Goal: Check status: Check status

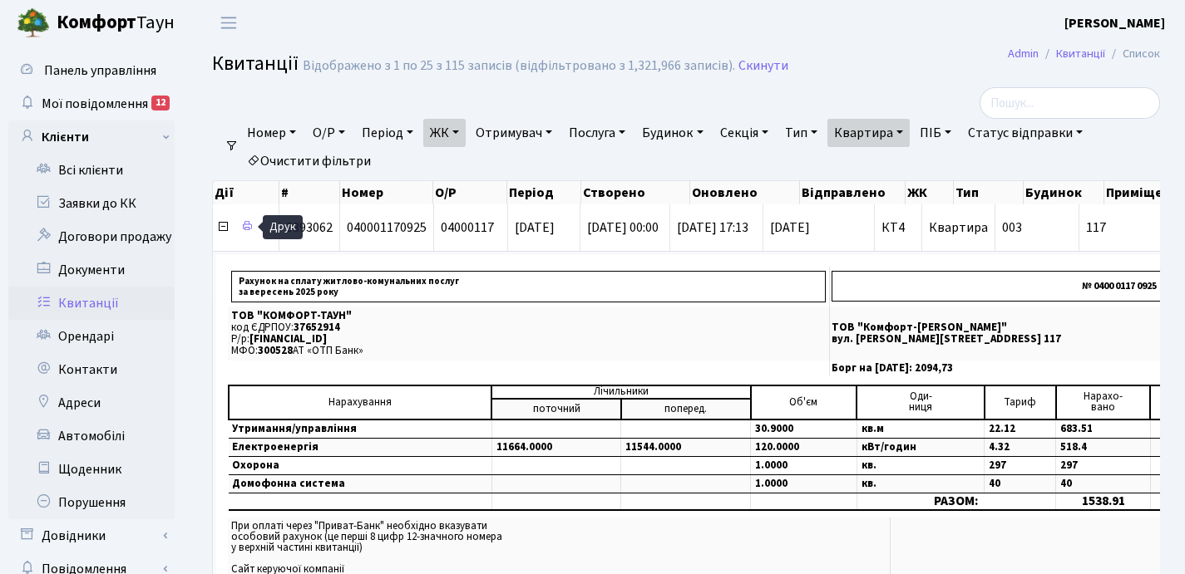
select select "25"
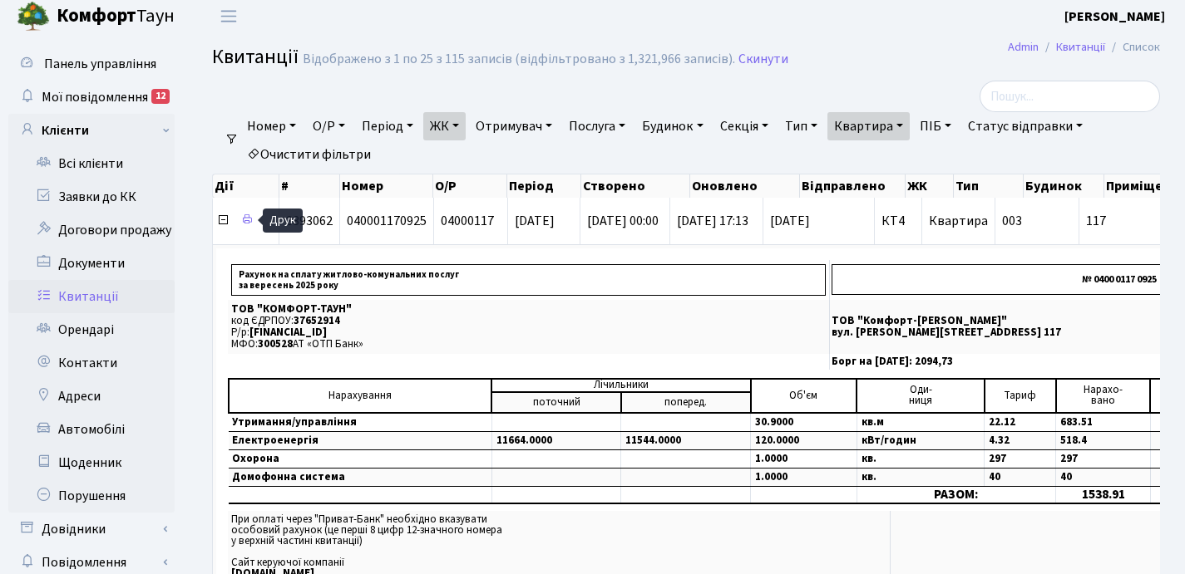
click at [909, 122] on link "Квартира" at bounding box center [868, 126] width 82 height 28
type input "1"
type input "16-76"
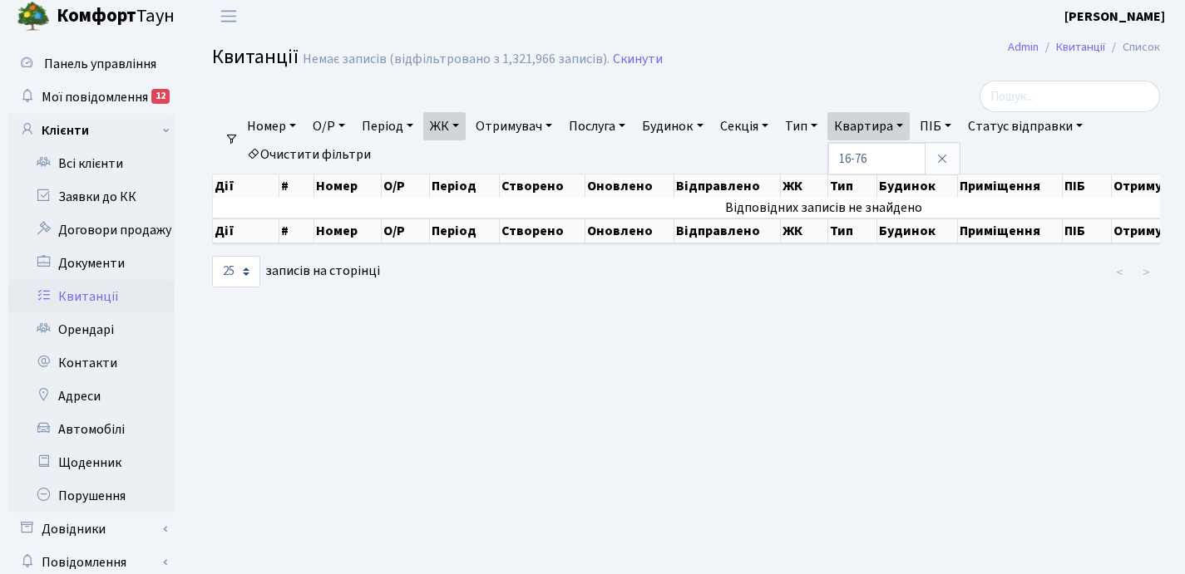
click at [463, 126] on link "ЖК" at bounding box center [444, 126] width 42 height 28
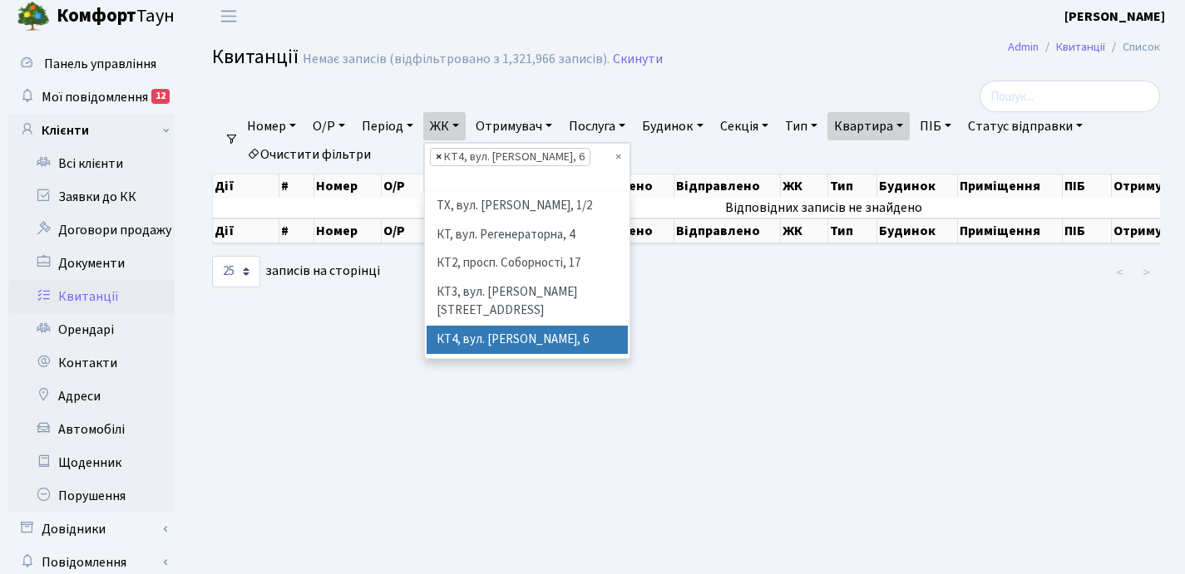
click at [441, 156] on span "×" at bounding box center [439, 157] width 6 height 17
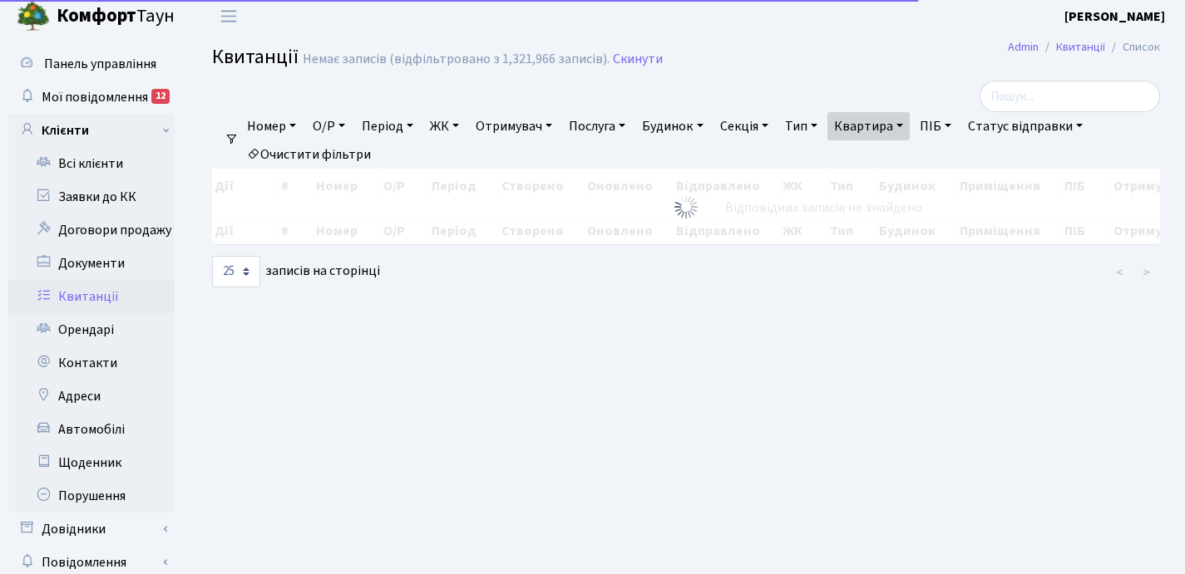
click at [462, 129] on link "ЖК" at bounding box center [444, 126] width 42 height 28
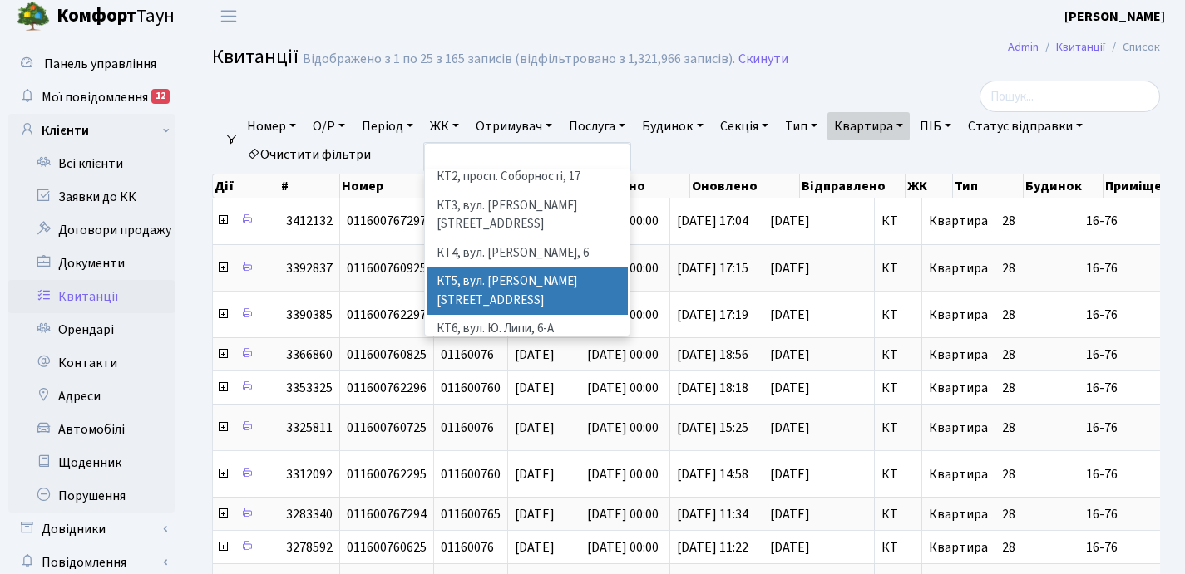
scroll to position [22, 0]
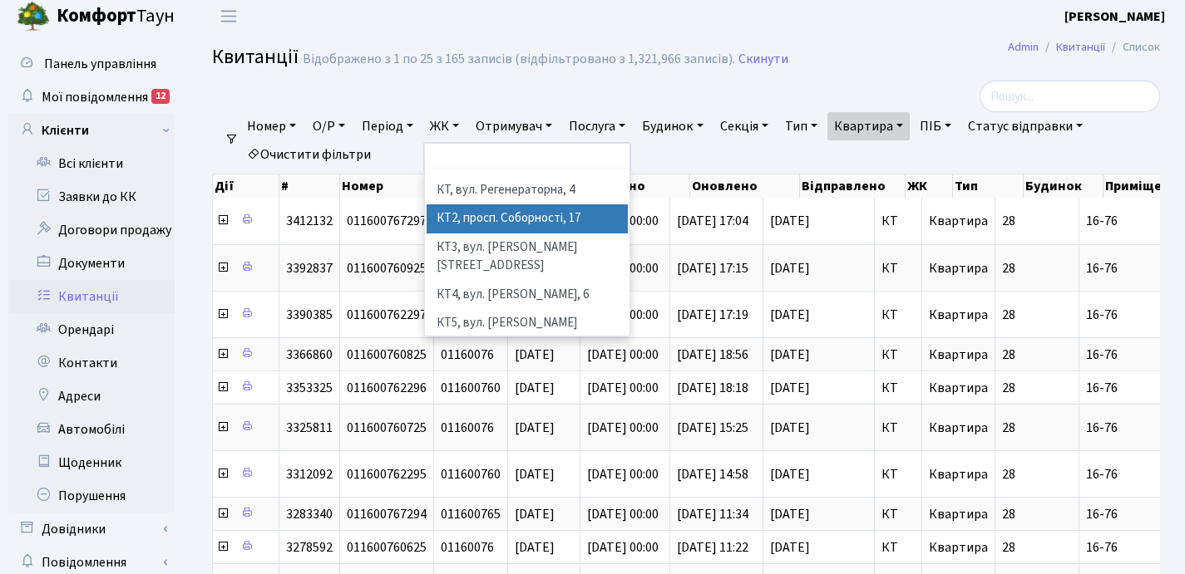
click at [485, 217] on li "КТ2, просп. Соборності, 17" at bounding box center [526, 219] width 201 height 29
select select "295"
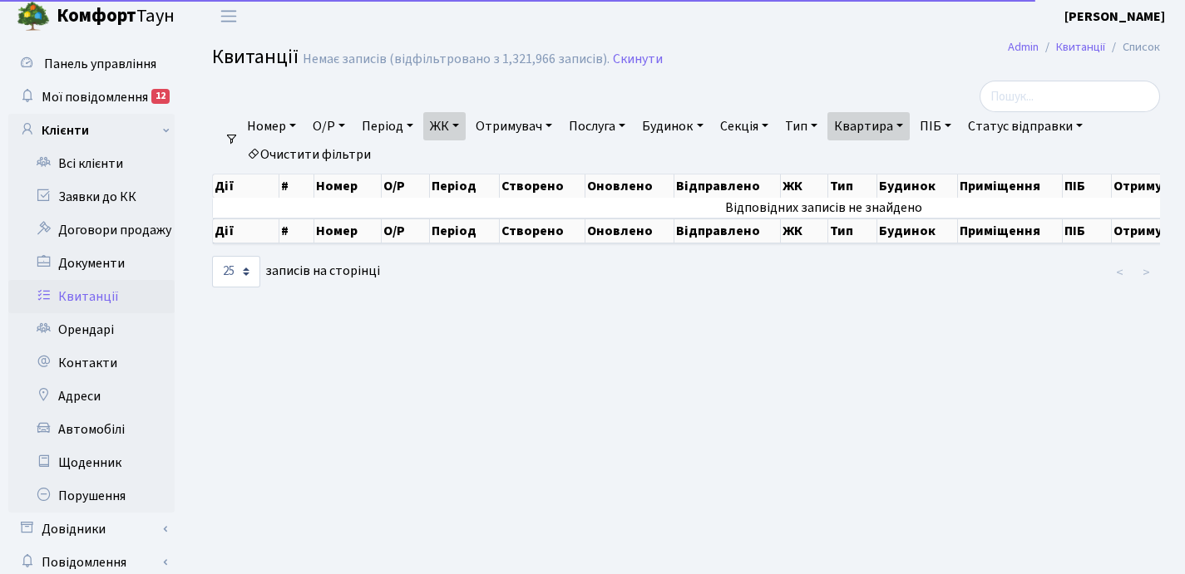
click at [461, 126] on link "ЖК" at bounding box center [444, 126] width 42 height 28
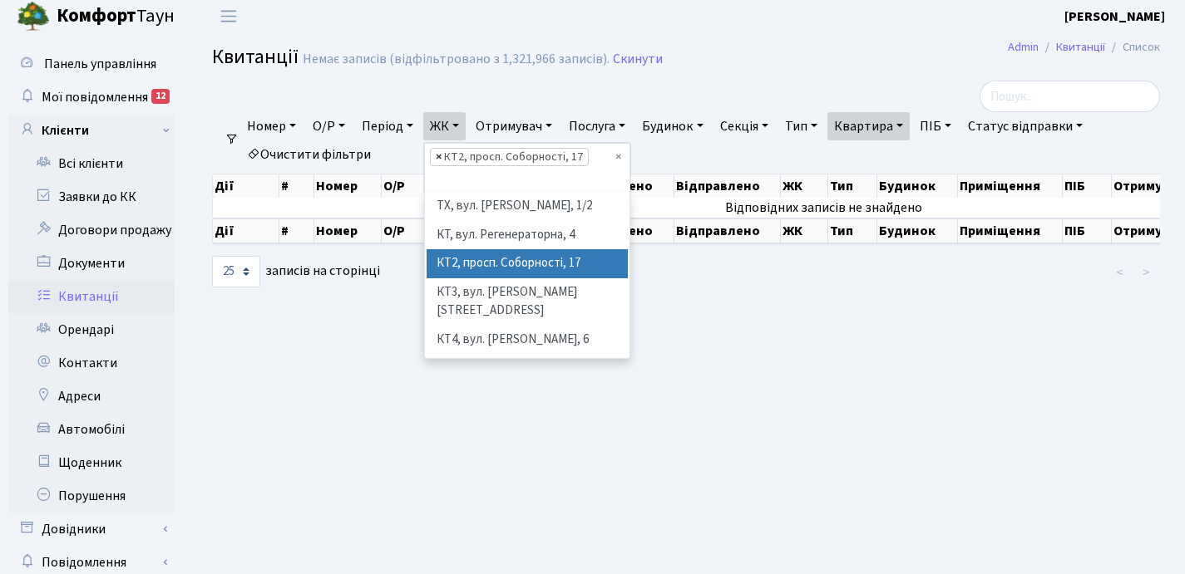
click at [441, 157] on span "×" at bounding box center [439, 157] width 6 height 17
select select
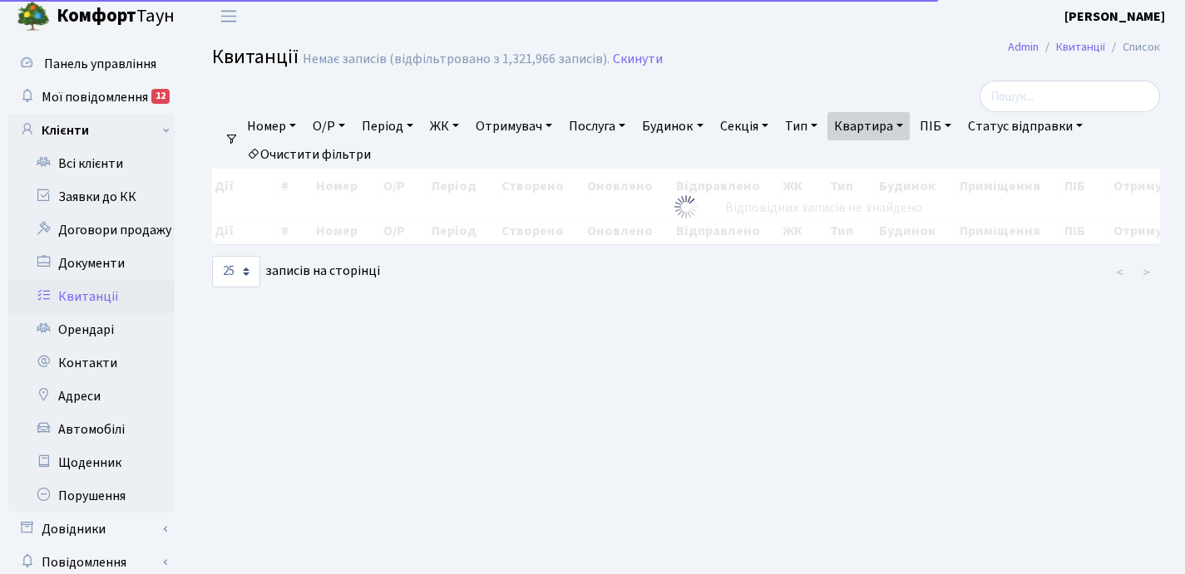
click at [466, 122] on link "ЖК" at bounding box center [444, 126] width 42 height 28
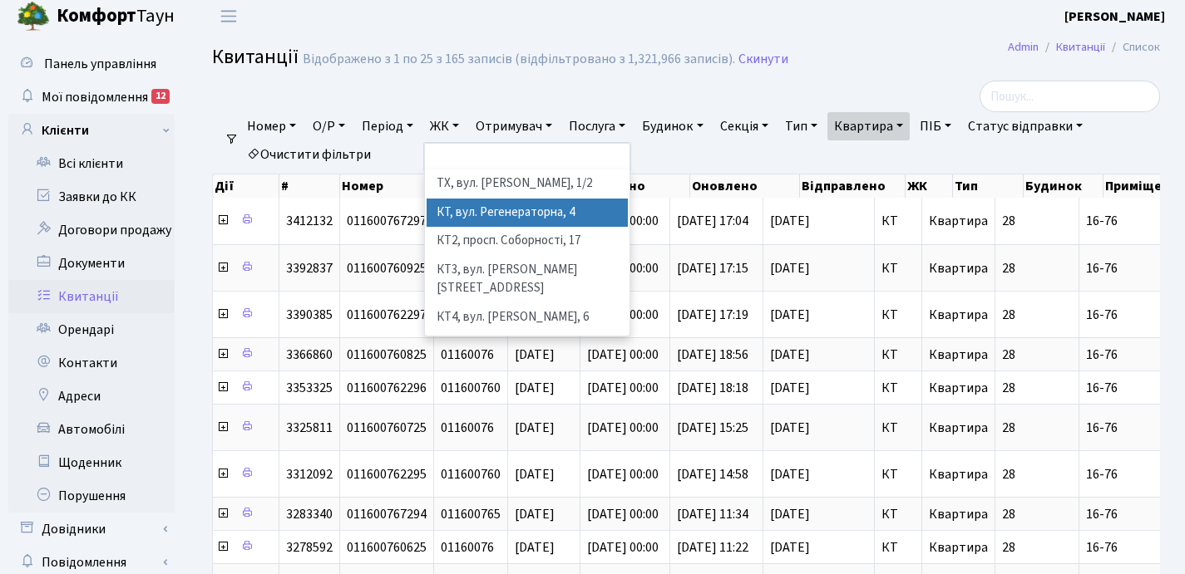
click at [482, 219] on li "КТ, вул. Регенераторна, 4" at bounding box center [526, 213] width 201 height 29
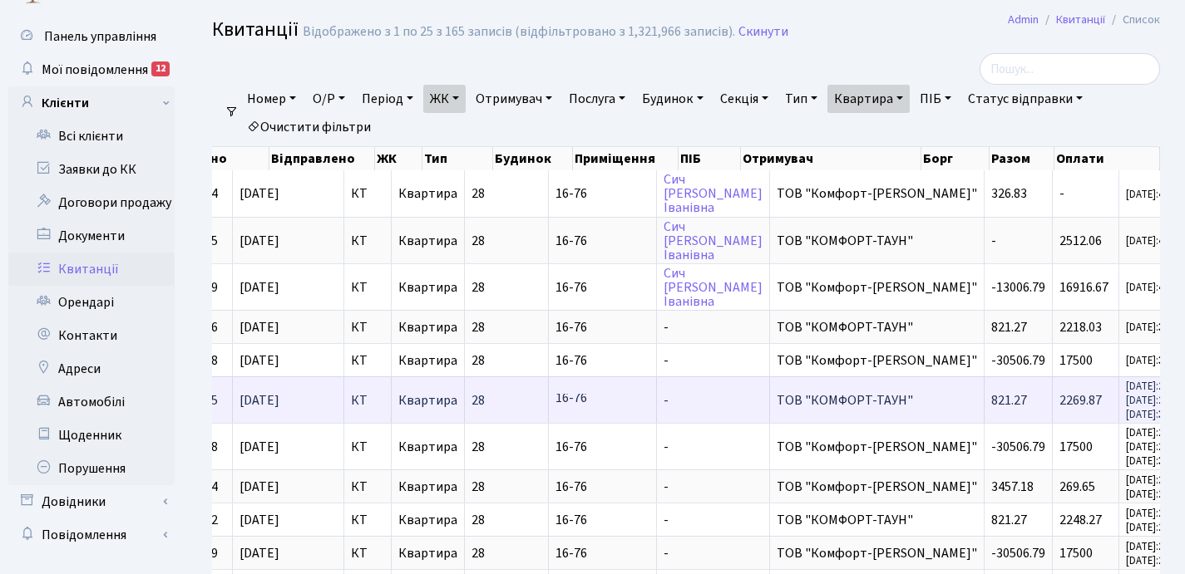
scroll to position [37, 0]
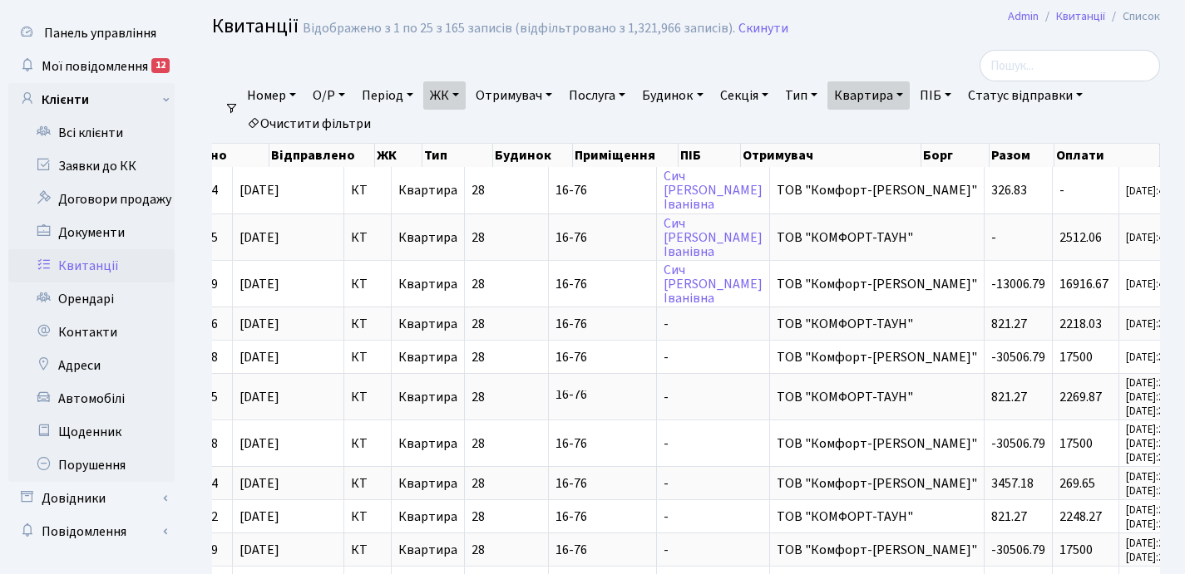
click at [909, 95] on link "Квартира" at bounding box center [868, 95] width 82 height 28
type input "1"
type input "100"
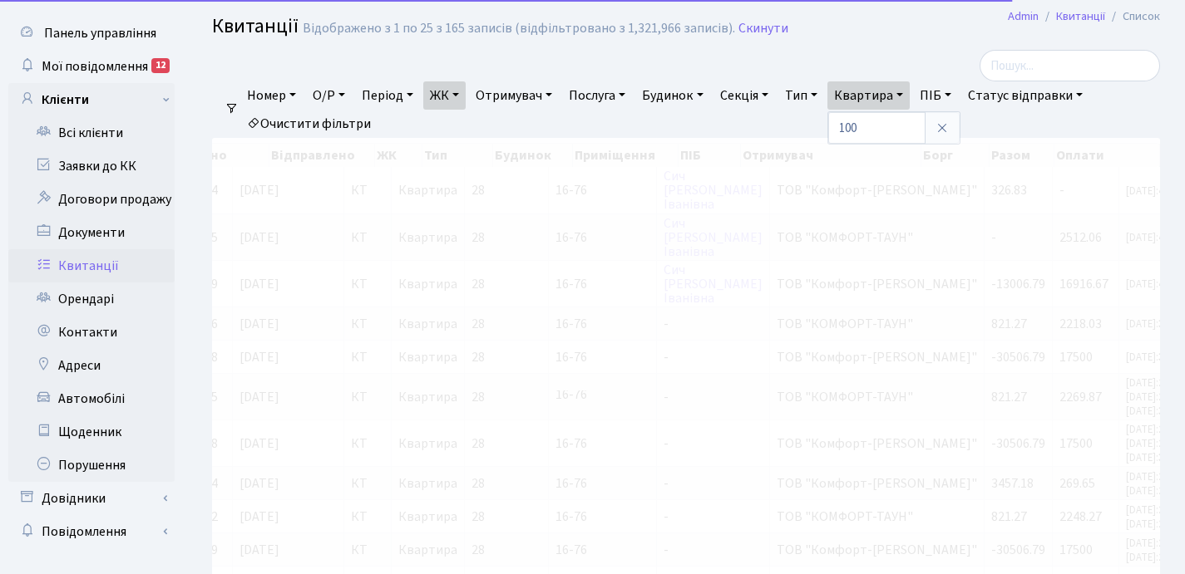
click at [462, 96] on link "ЖК" at bounding box center [444, 95] width 42 height 28
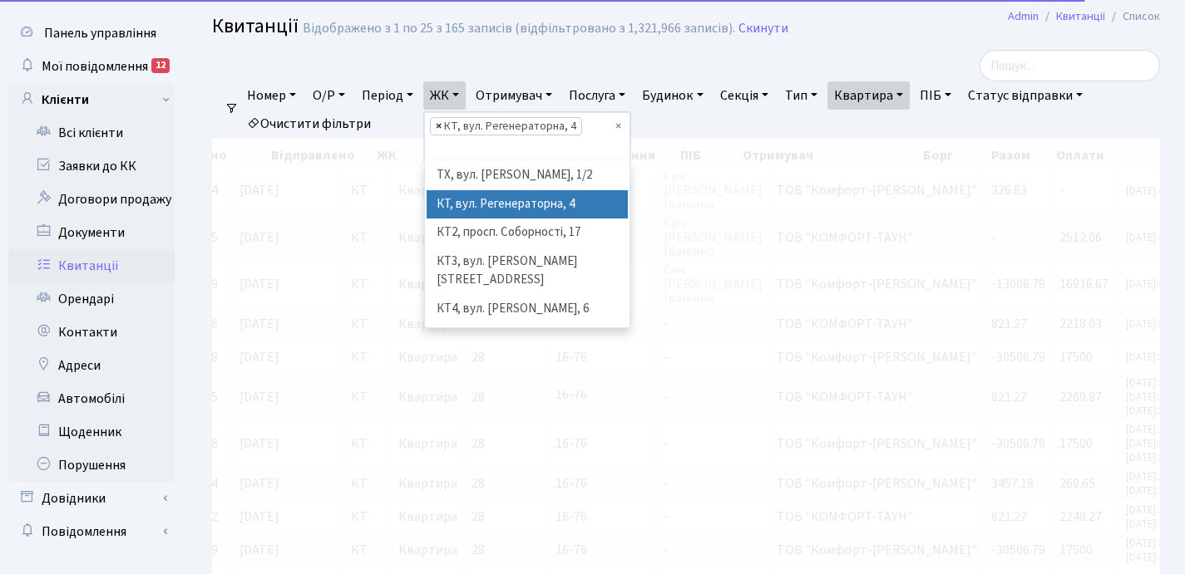
click at [441, 123] on span "×" at bounding box center [439, 126] width 6 height 17
select select
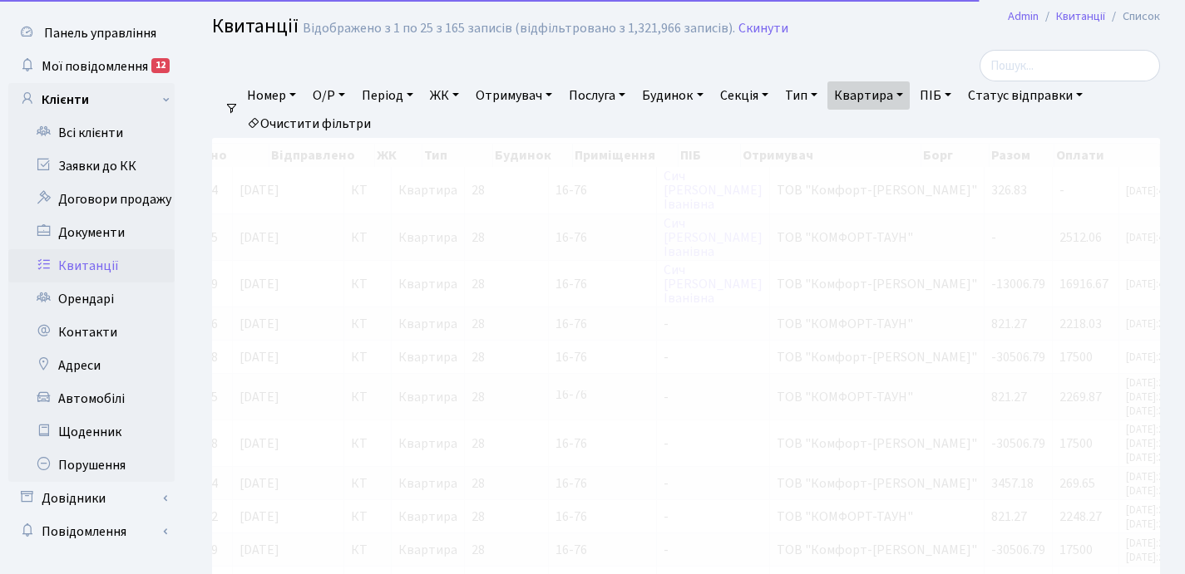
click at [464, 92] on link "ЖК" at bounding box center [444, 95] width 42 height 28
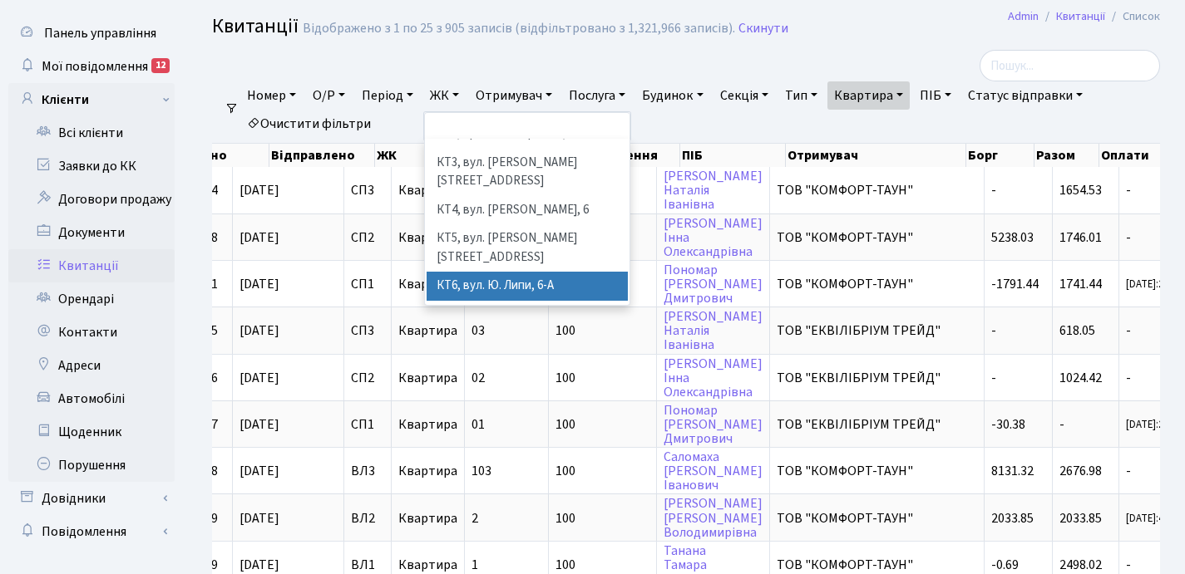
scroll to position [81, 0]
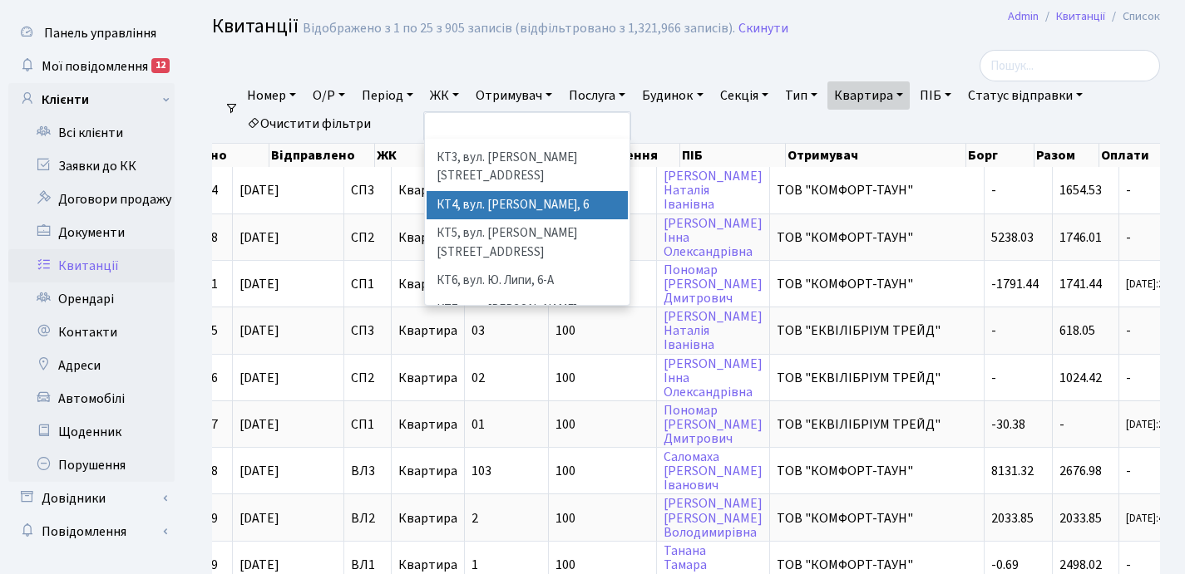
click at [495, 191] on li "КТ4, вул. [PERSON_NAME], 6" at bounding box center [526, 205] width 201 height 29
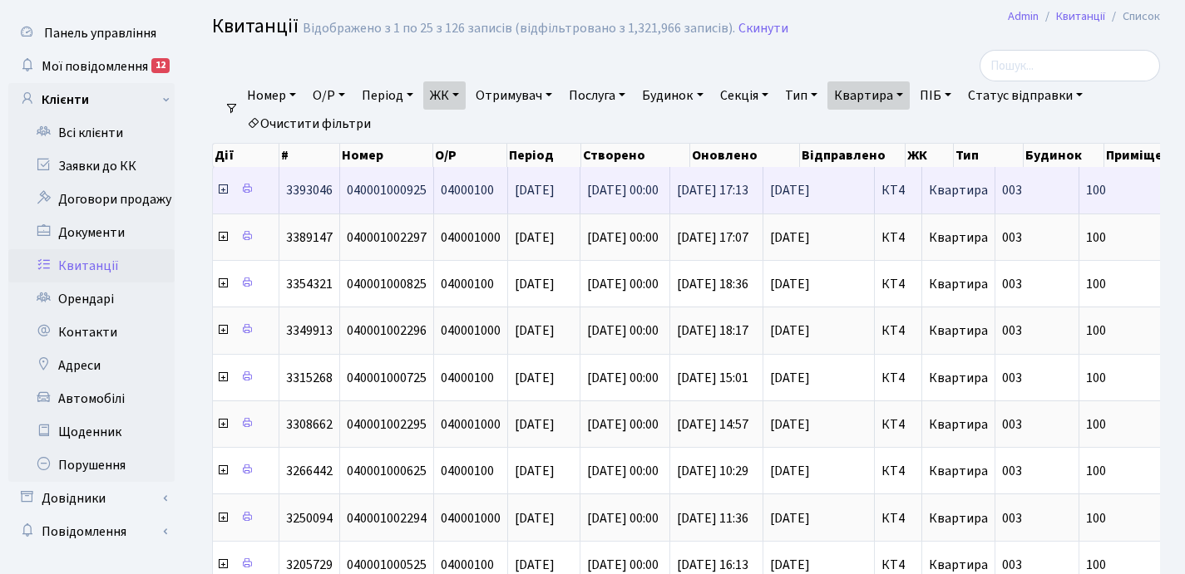
click at [221, 190] on icon at bounding box center [222, 189] width 13 height 13
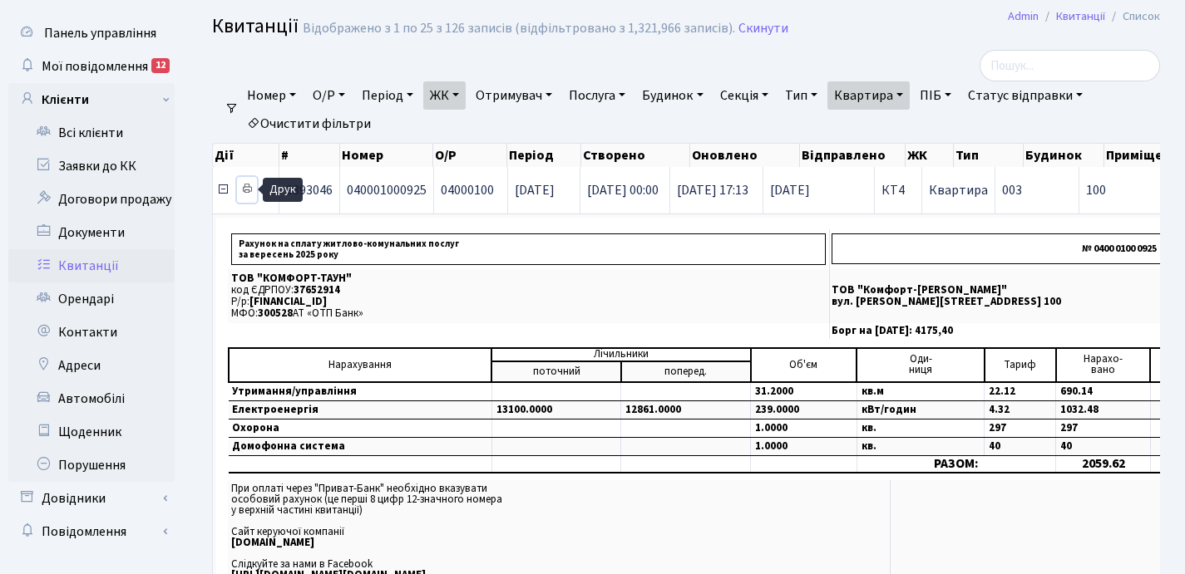
click at [249, 185] on icon at bounding box center [247, 189] width 12 height 12
click at [909, 96] on link "Квартира" at bounding box center [868, 95] width 82 height 28
type input "1"
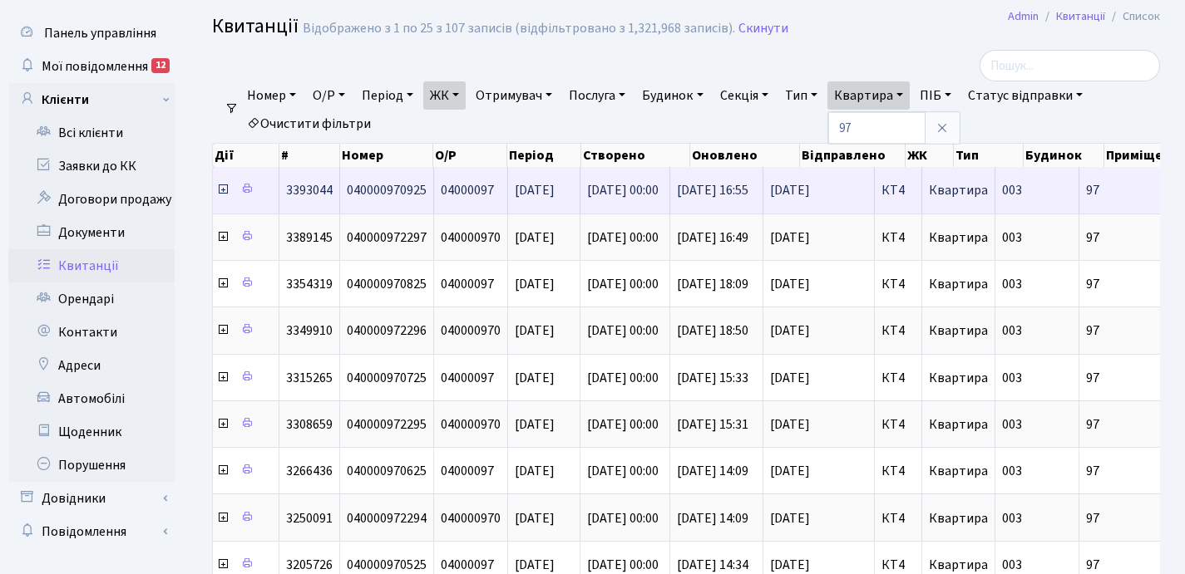
click at [220, 191] on icon at bounding box center [222, 189] width 13 height 13
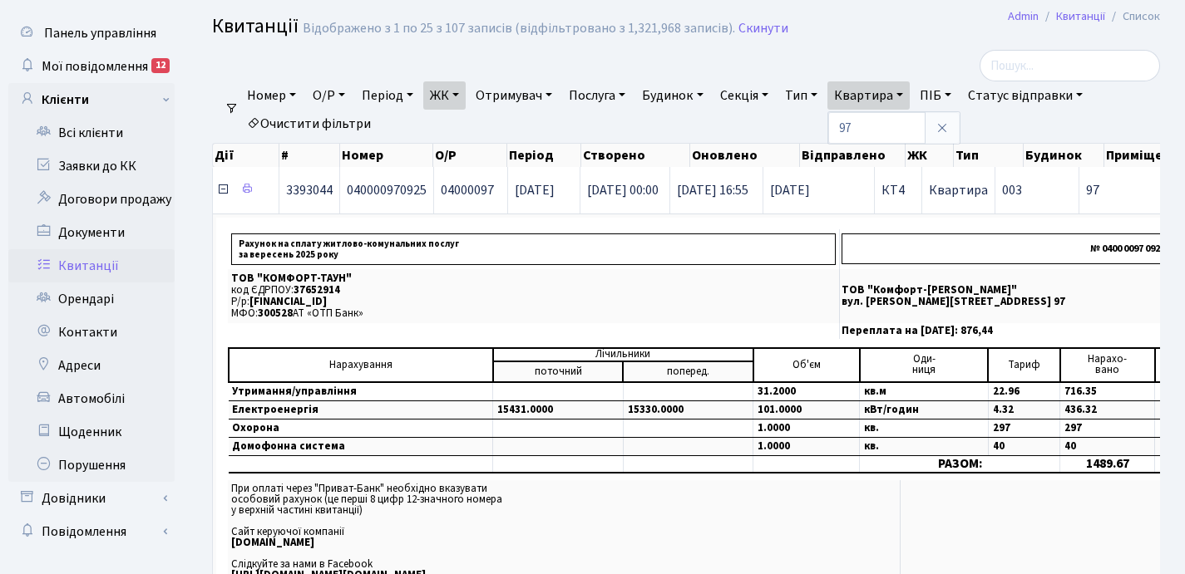
click at [221, 192] on icon at bounding box center [222, 189] width 13 height 13
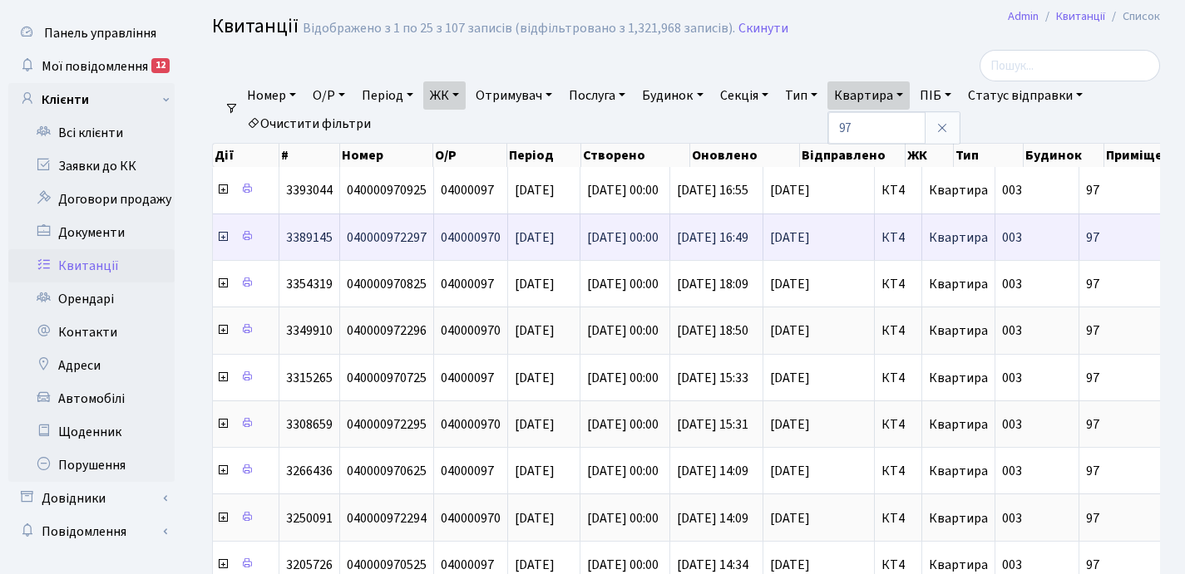
click at [224, 243] on span at bounding box center [224, 238] width 16 height 18
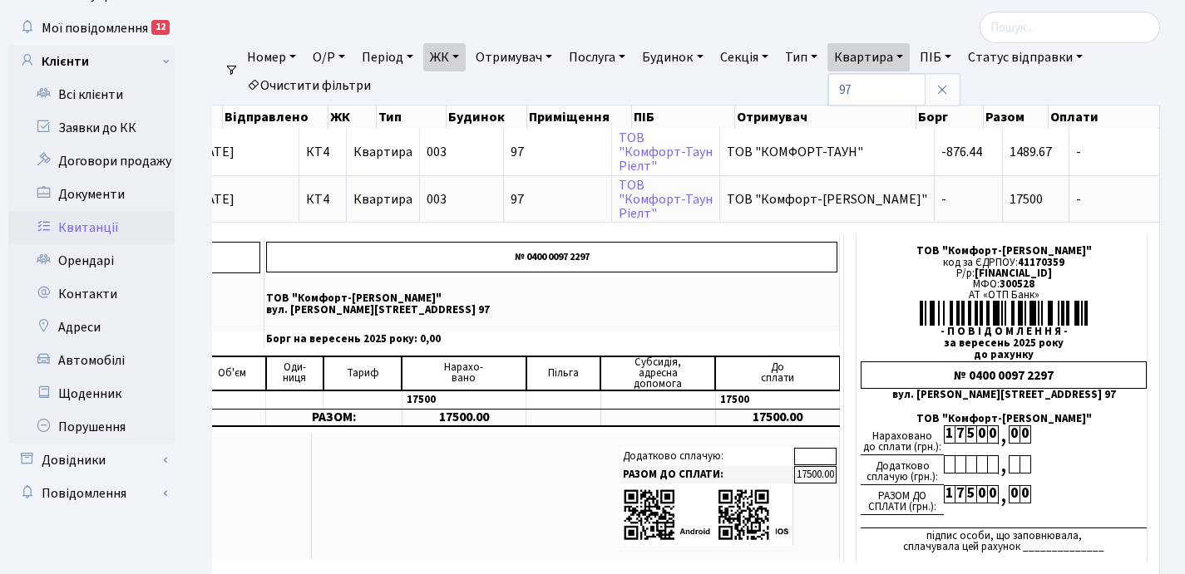
scroll to position [0, 564]
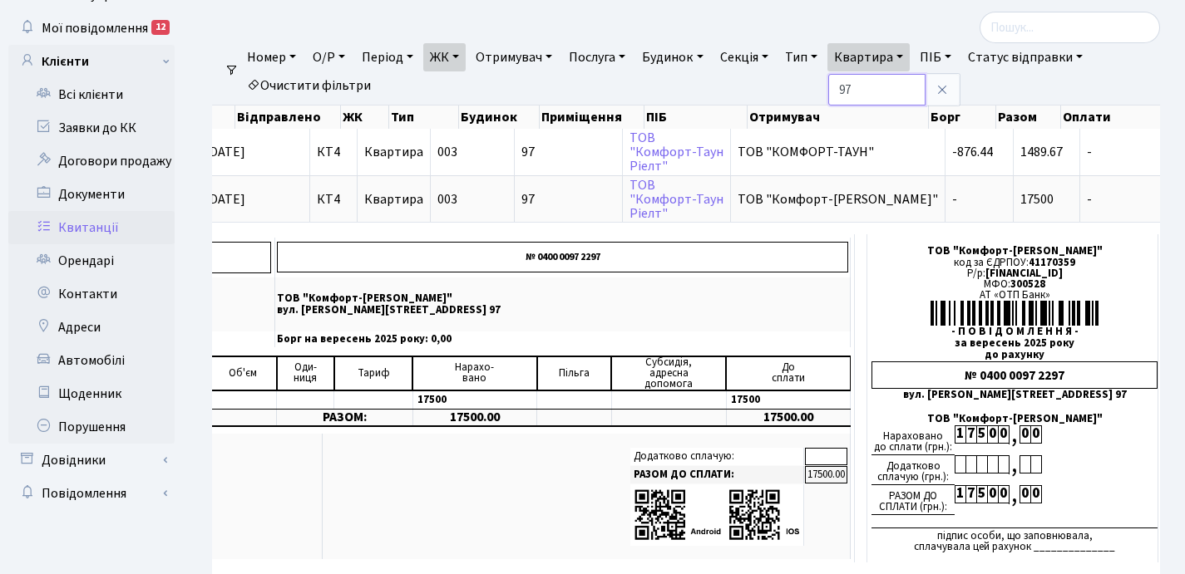
click at [887, 84] on input "97" at bounding box center [876, 90] width 97 height 32
type input "9"
type input "16-64/2"
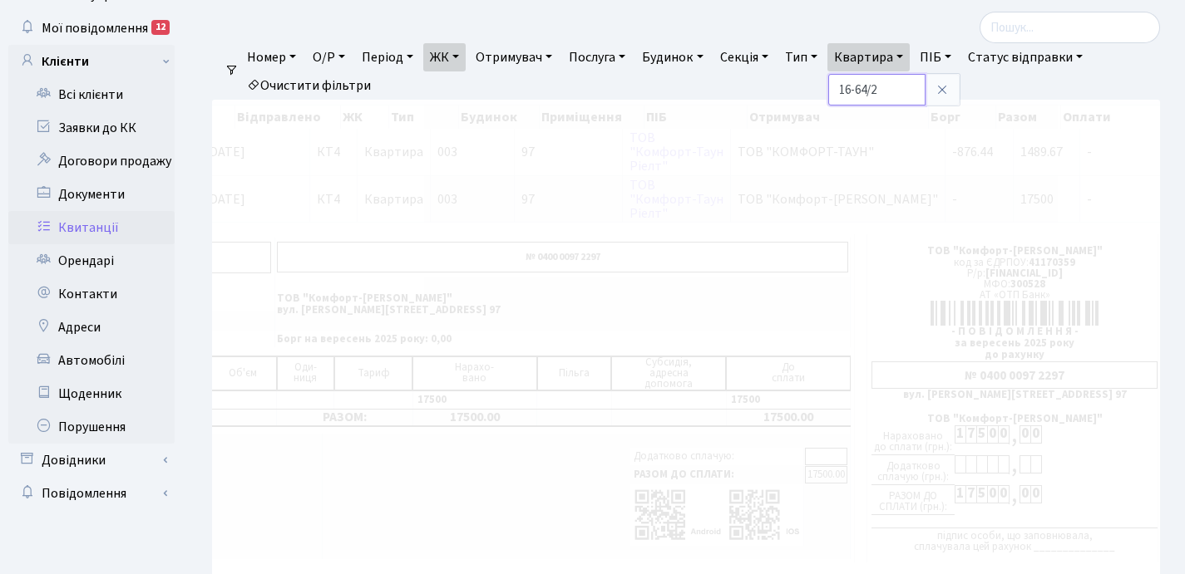
scroll to position [0, 241]
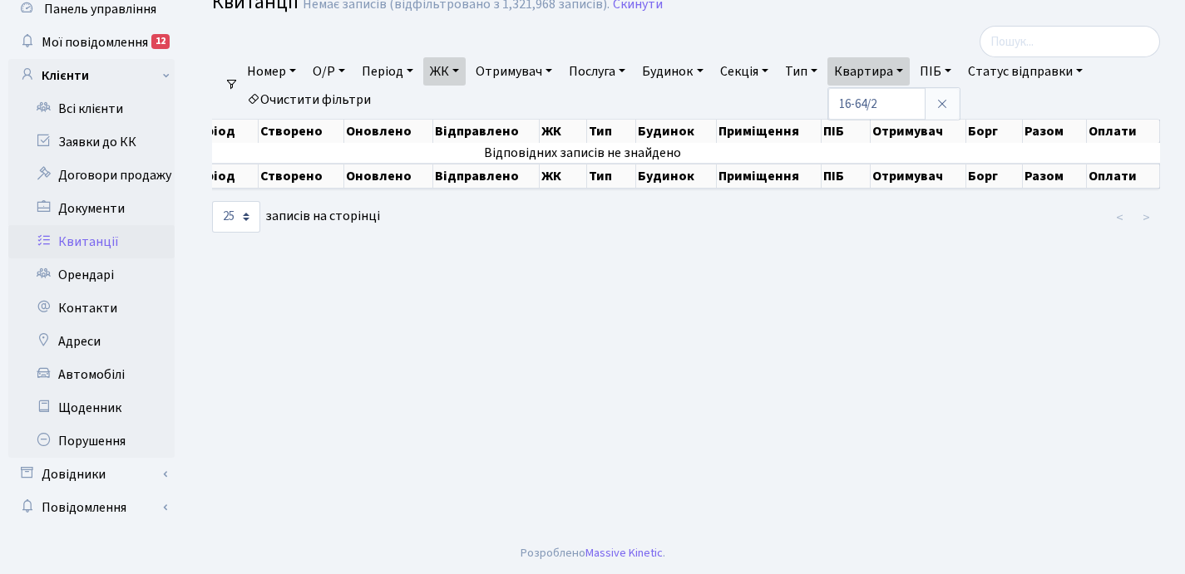
click at [465, 69] on link "ЖК" at bounding box center [444, 71] width 42 height 28
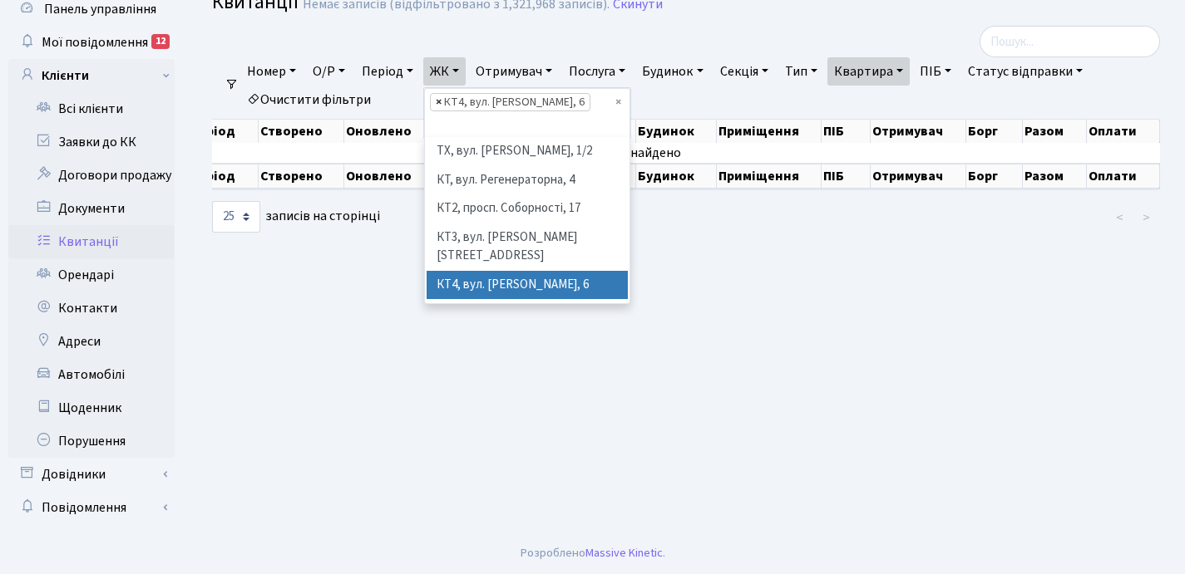
click at [441, 102] on span "×" at bounding box center [439, 102] width 6 height 17
select select
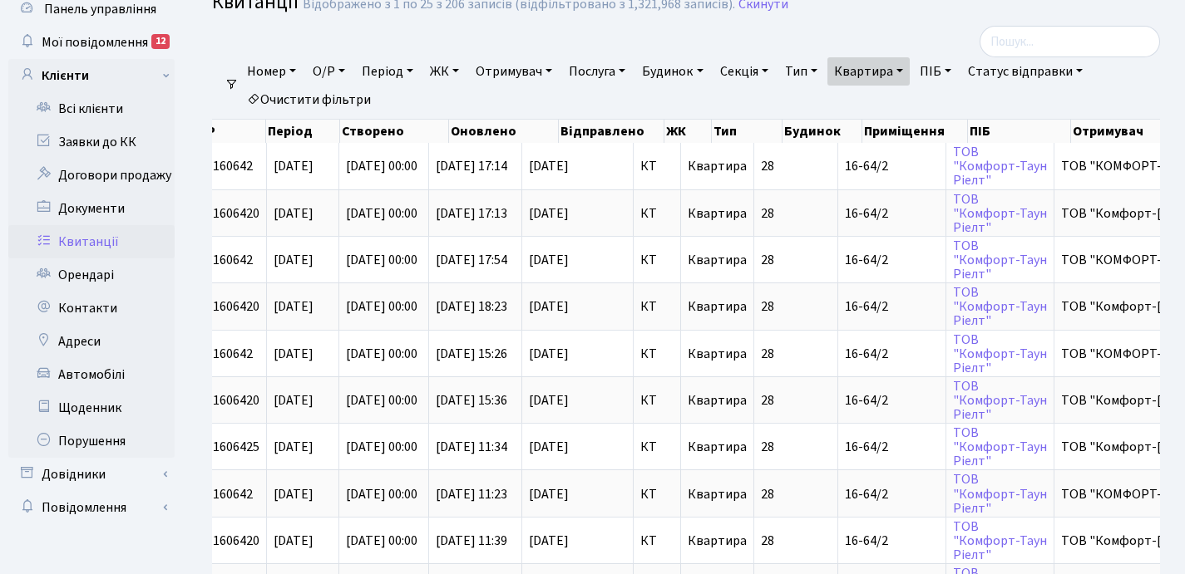
click at [461, 71] on link "ЖК" at bounding box center [444, 71] width 42 height 28
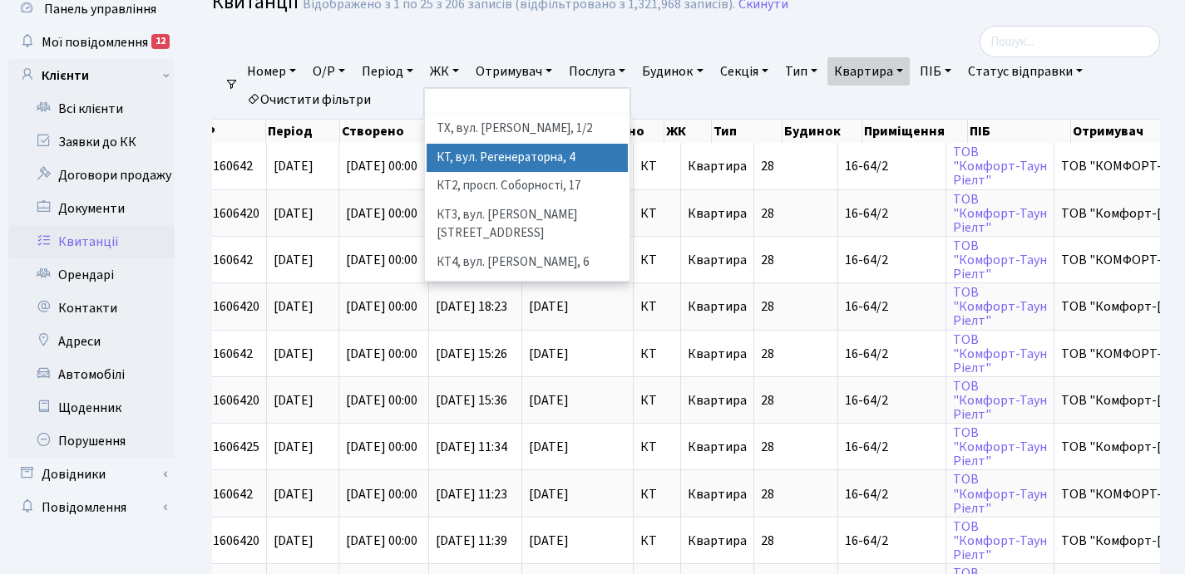
click at [482, 153] on li "КТ, вул. Регенераторна, 4" at bounding box center [526, 158] width 201 height 29
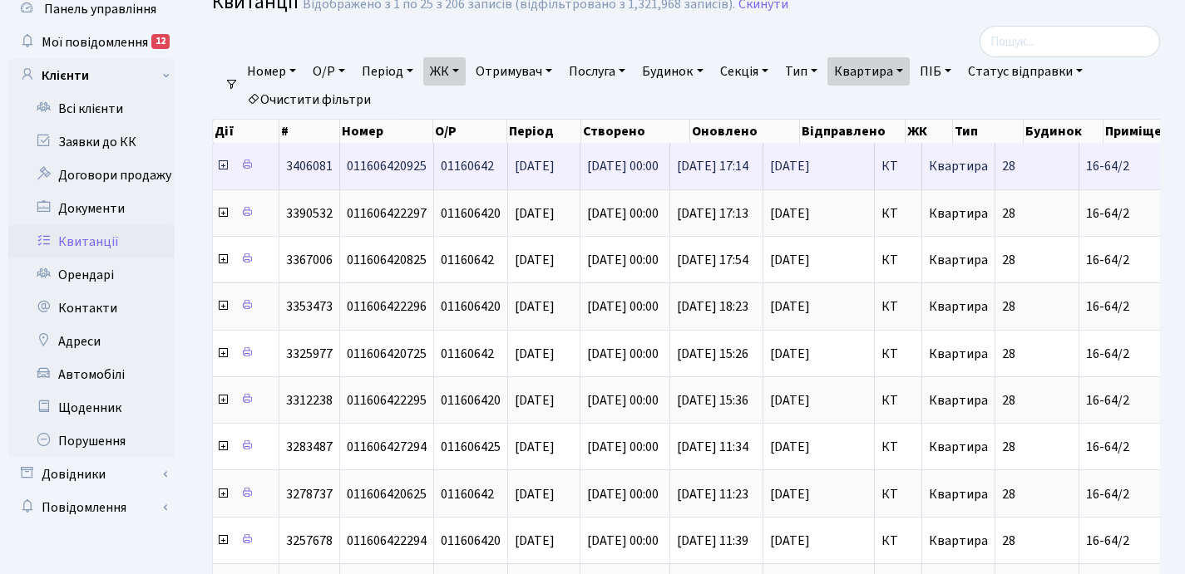
click at [224, 164] on icon at bounding box center [222, 165] width 13 height 13
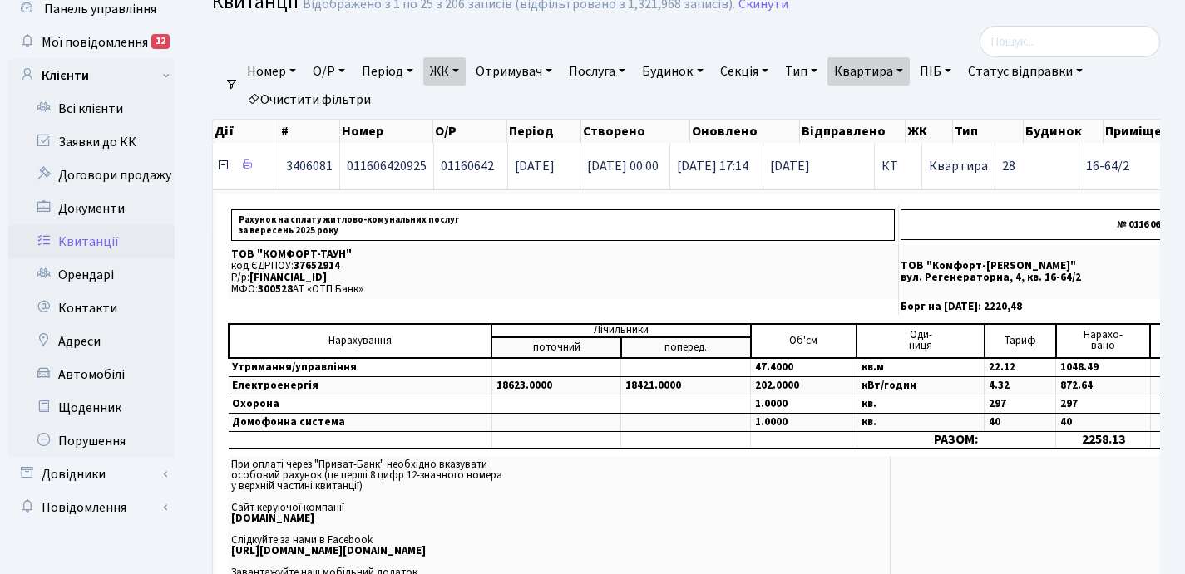
click at [223, 166] on icon at bounding box center [222, 165] width 13 height 13
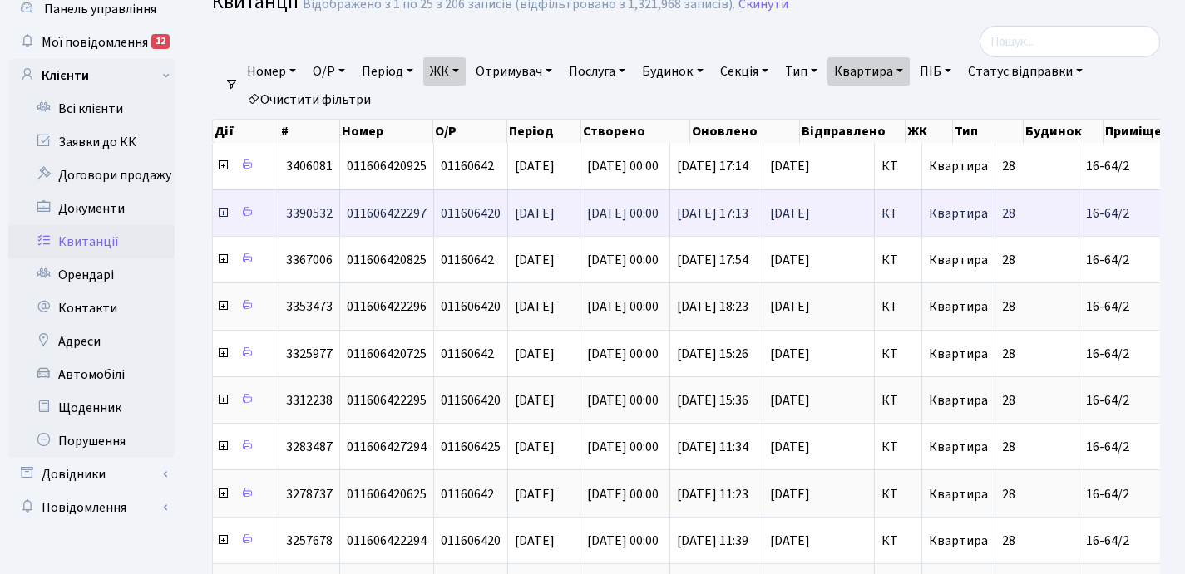
click at [224, 217] on icon at bounding box center [222, 212] width 13 height 13
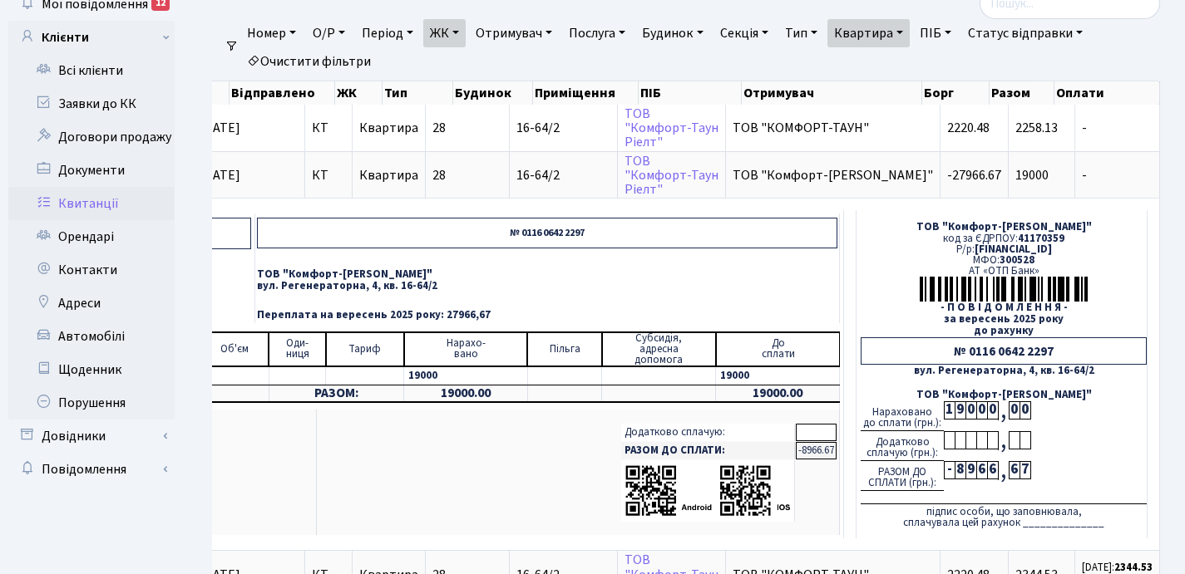
scroll to position [96, 0]
